Goal: Find specific page/section: Find specific page/section

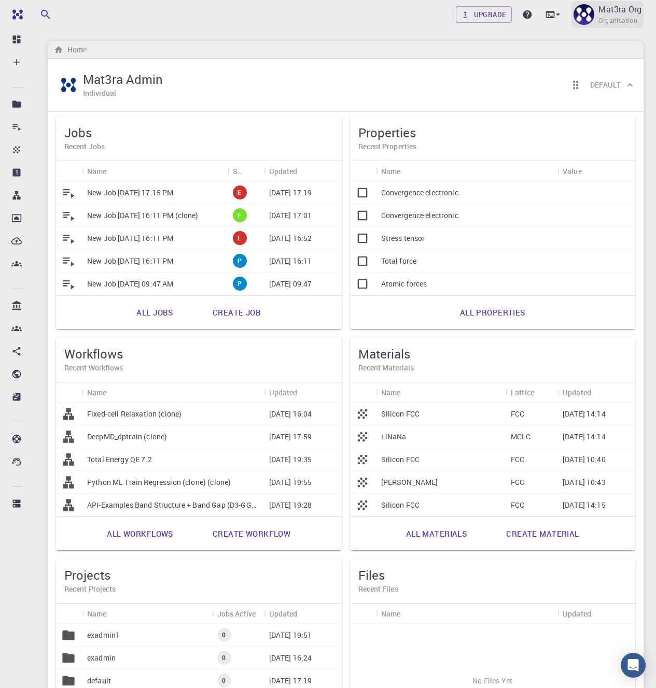
click at [607, 21] on span "Organisation" at bounding box center [617, 21] width 39 height 10
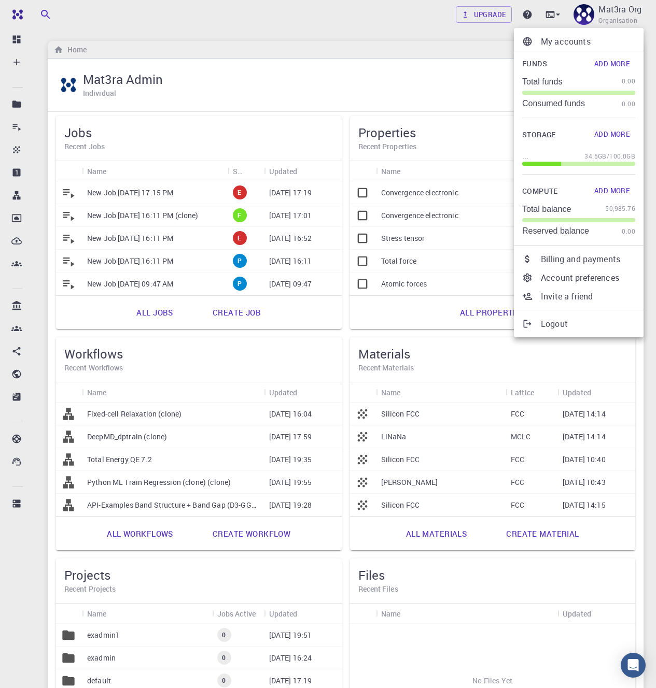
click at [576, 44] on p "My accounts" at bounding box center [588, 41] width 94 height 12
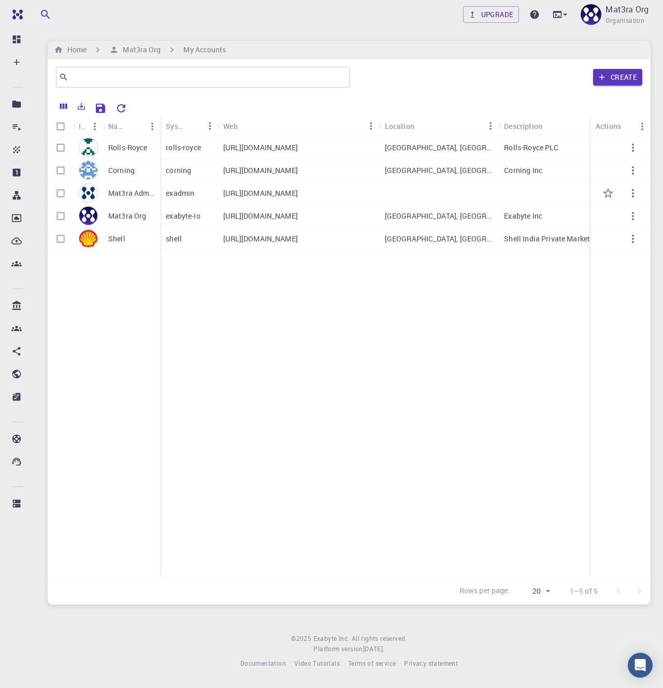
click at [304, 188] on div "[URL][DOMAIN_NAME]" at bounding box center [298, 193] width 161 height 23
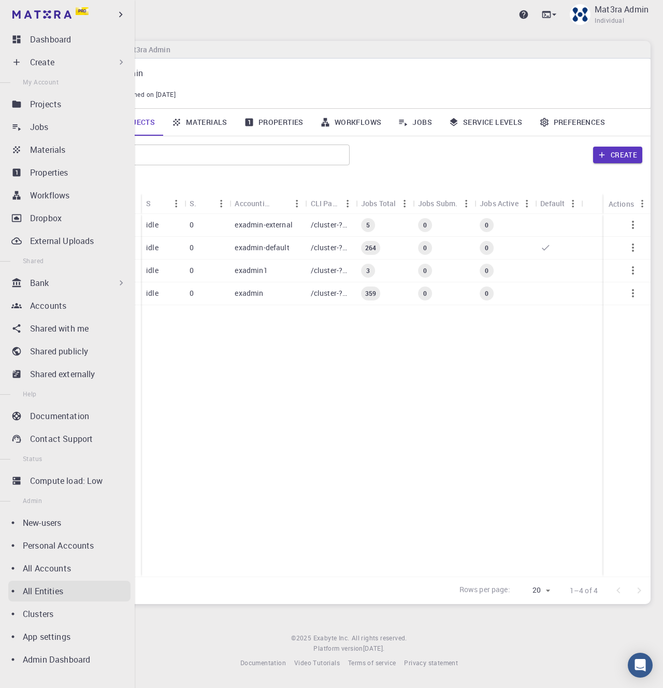
click at [52, 596] on p "All Entities" at bounding box center [43, 591] width 40 height 12
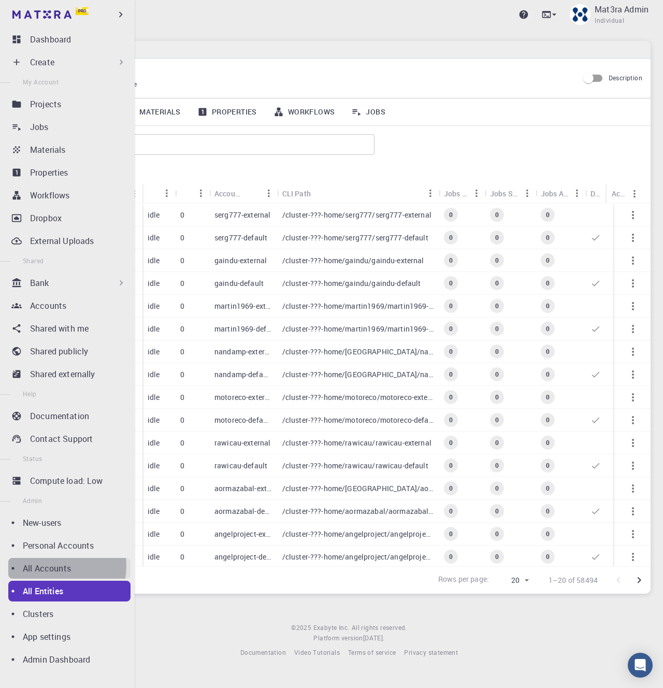
click at [50, 566] on p "All Accounts" at bounding box center [47, 568] width 48 height 12
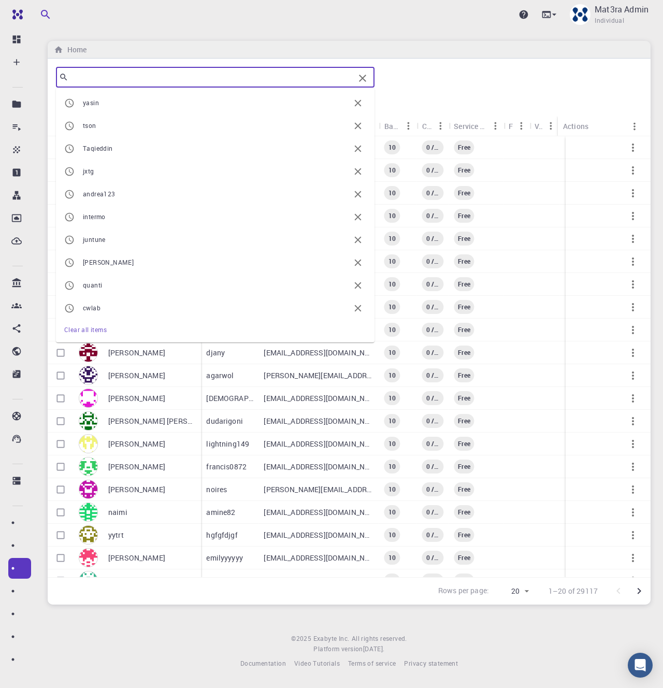
click at [266, 75] on input "text" at bounding box center [211, 77] width 286 height 15
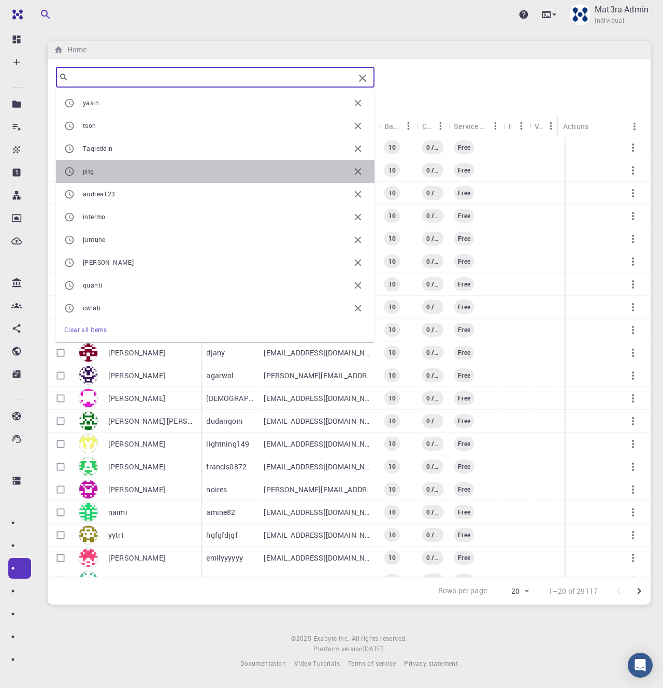
click at [220, 161] on li "jxtg" at bounding box center [215, 171] width 319 height 23
type input "jxtg"
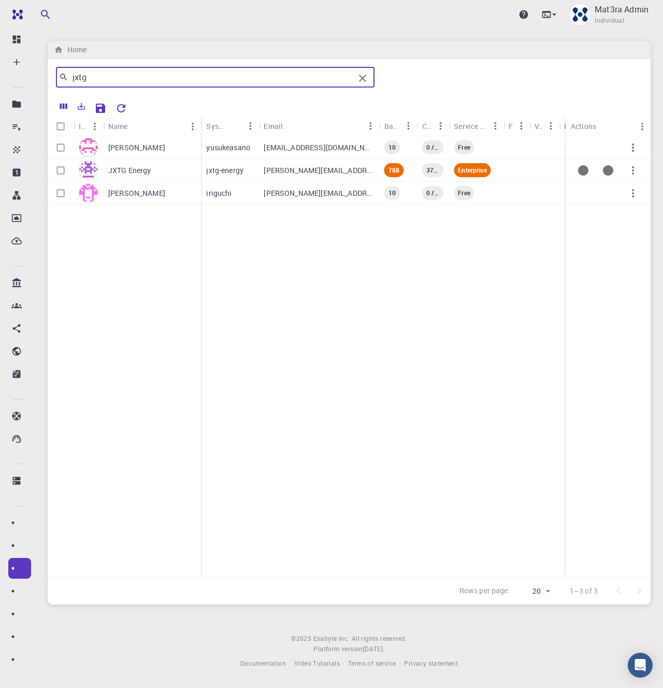
click at [168, 167] on div "JXTG Energy" at bounding box center [152, 170] width 98 height 23
